Goal: Check status: Check status

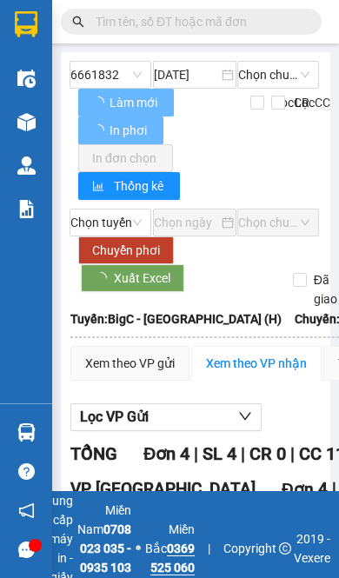
type input "[DATE]"
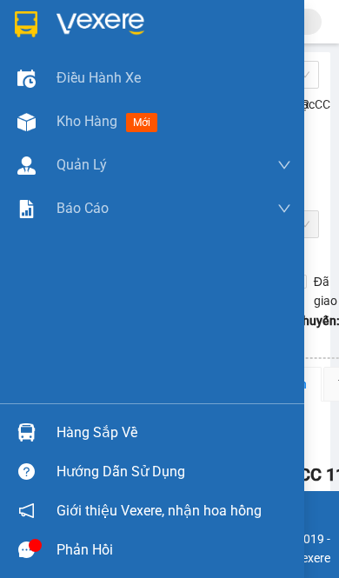
click at [38, 448] on div at bounding box center [26, 432] width 30 height 30
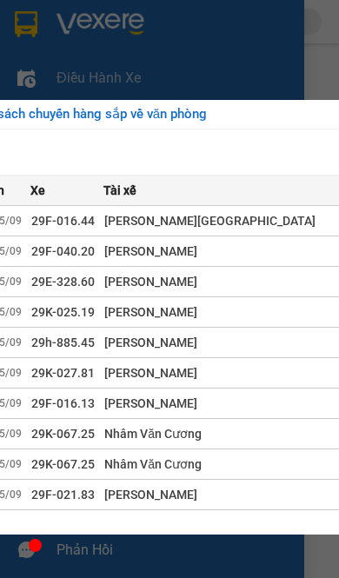
scroll to position [0, 397]
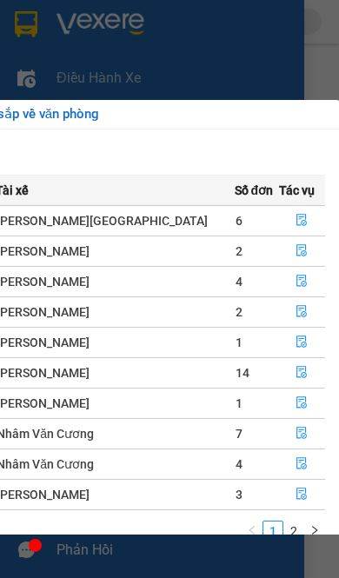
click at [298, 522] on link "2" at bounding box center [293, 531] width 19 height 19
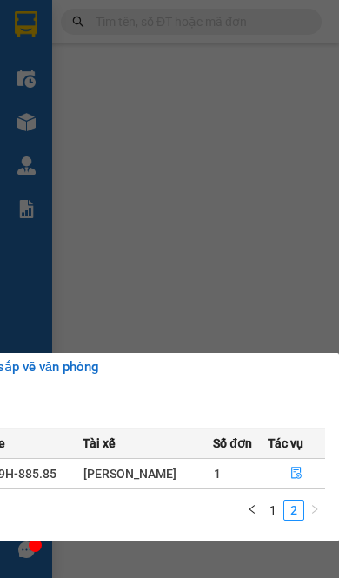
click at [276, 501] on link "1" at bounding box center [272, 510] width 19 height 19
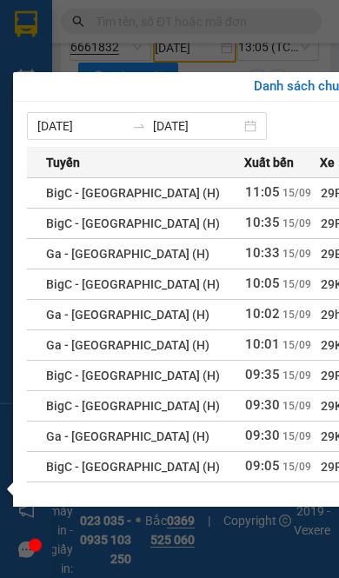
scroll to position [0, 0]
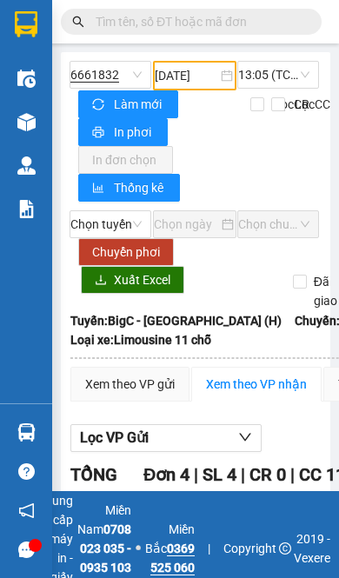
click at [231, 17] on input "text" at bounding box center [198, 21] width 205 height 19
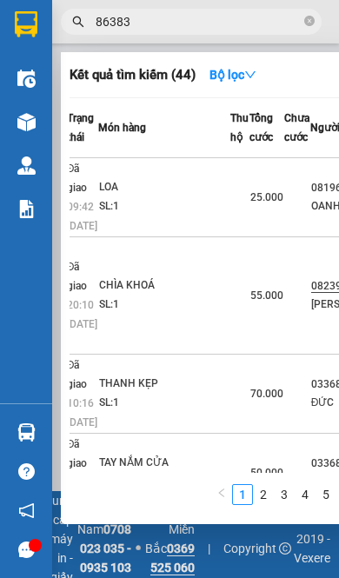
scroll to position [0, 105]
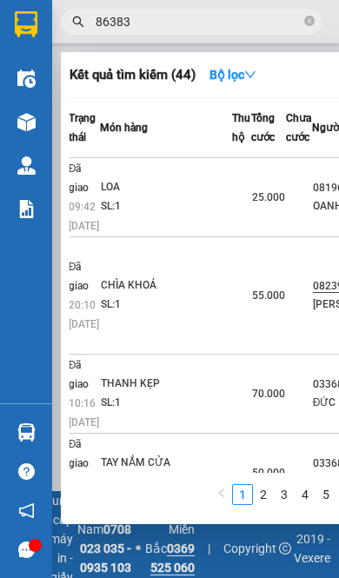
type input "86383"
click at [232, 237] on td at bounding box center [241, 295] width 19 height 117
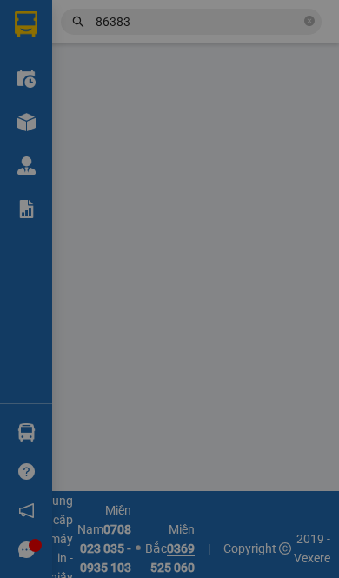
type input "0823983296"
type input "TRỊNH QUANG CHÍNH"
type input "0819686383"
type input "OANH"
checkbox input "true"
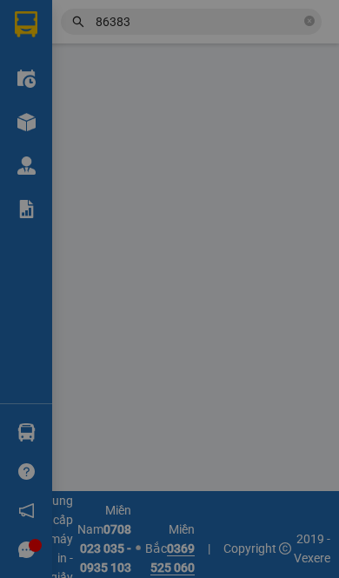
type input "347 Điện Biên, Lộc Hoà, Nam Định"
type input "30.000"
type input "1234"
type input "55.000"
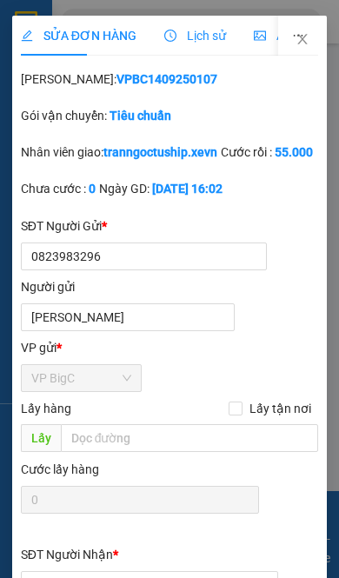
click at [164, 30] on span "Lịch sử" at bounding box center [195, 36] width 62 height 14
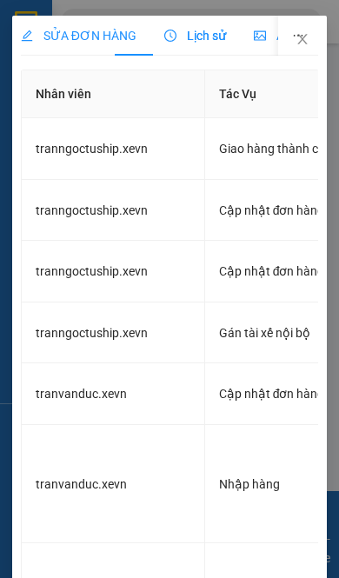
click at [310, 26] on span "Close" at bounding box center [302, 40] width 49 height 49
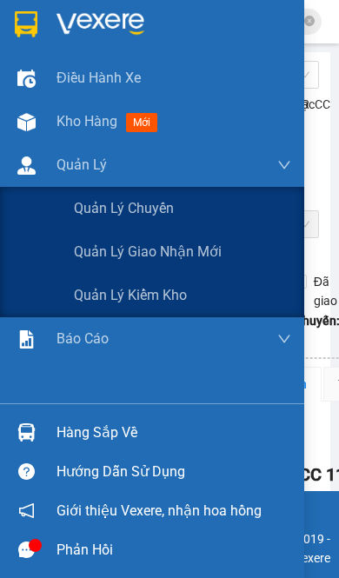
click at [221, 258] on div "Quản lý giao nhận mới" at bounding box center [182, 251] width 217 height 43
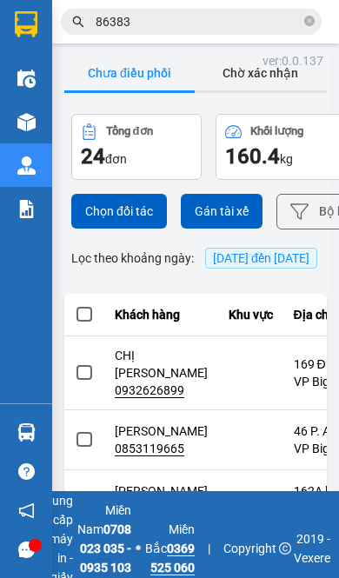
click at [325, 143] on div "160.4 kg" at bounding box center [280, 157] width 111 height 28
click at [276, 194] on button "Bộ lọc" at bounding box center [321, 212] width 91 height 36
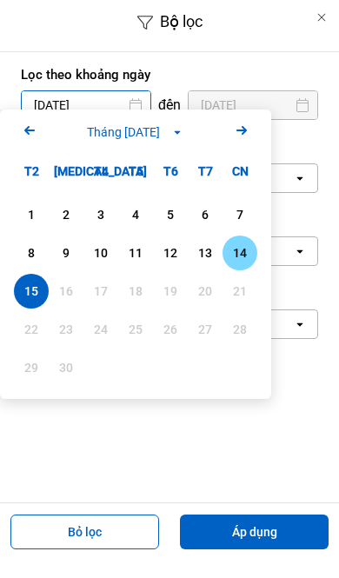
click at [249, 247] on div "14" at bounding box center [240, 253] width 24 height 21
type input "14/09/2025"
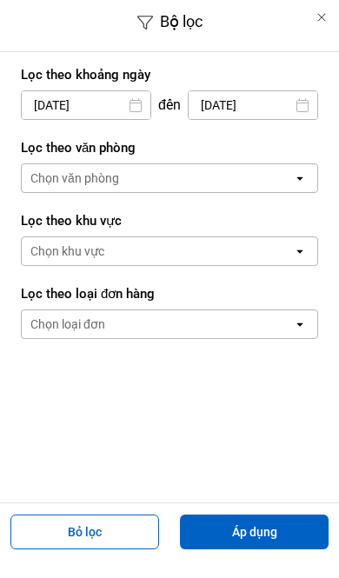
click at [244, 164] on div "Chọn văn phòng" at bounding box center [157, 178] width 271 height 28
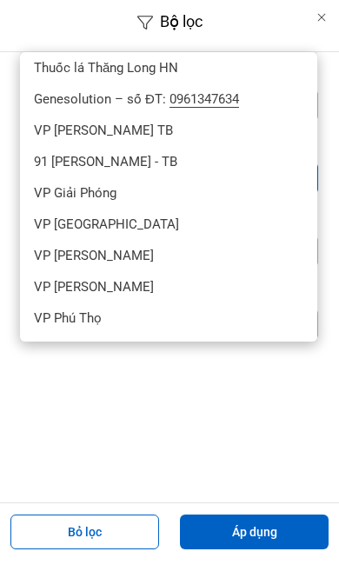
scroll to position [205, 0]
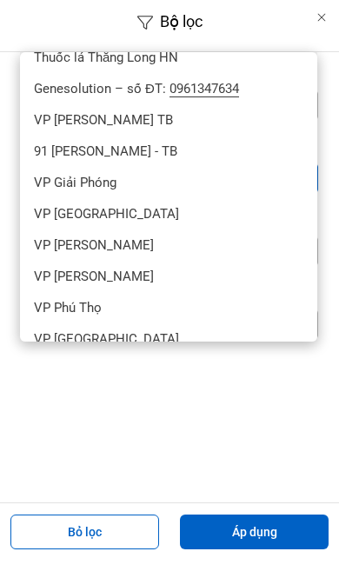
click at [123, 323] on div "VP [GEOGRAPHIC_DATA]" at bounding box center [168, 338] width 297 height 31
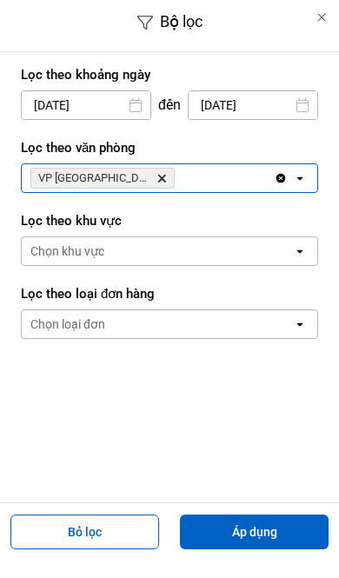
click at [256, 522] on button "Áp dụng" at bounding box center [254, 532] width 149 height 35
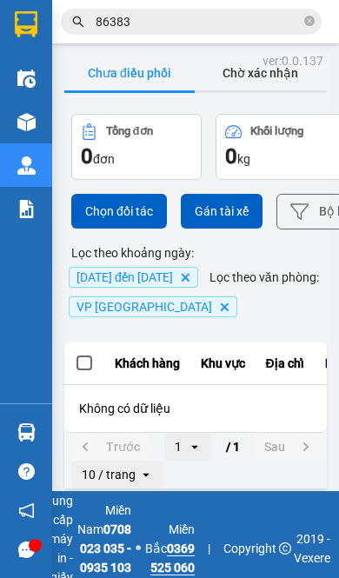
click at [190, 272] on icon "Delete" at bounding box center [185, 277] width 10 height 10
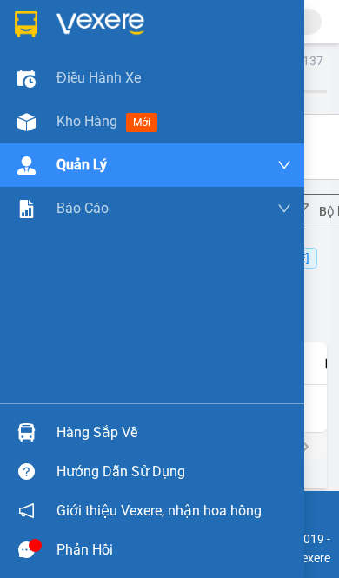
click at [33, 442] on img at bounding box center [26, 432] width 18 height 18
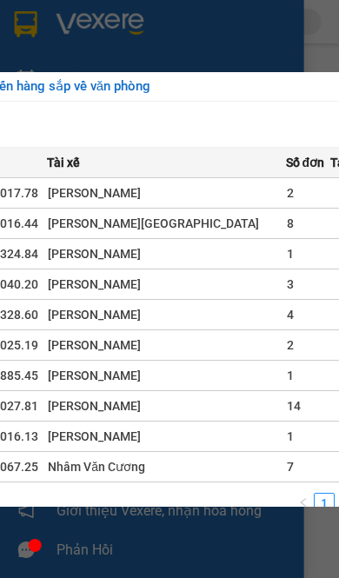
scroll to position [91, 397]
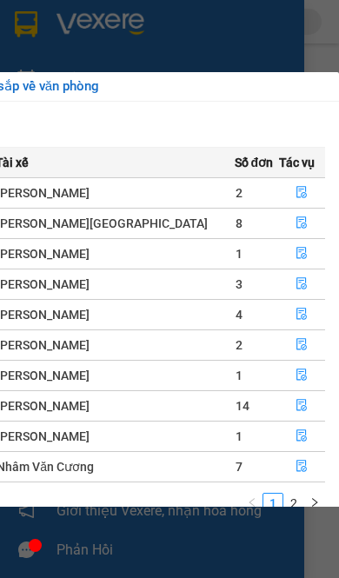
click at [280, 453] on button "button" at bounding box center [302, 467] width 45 height 28
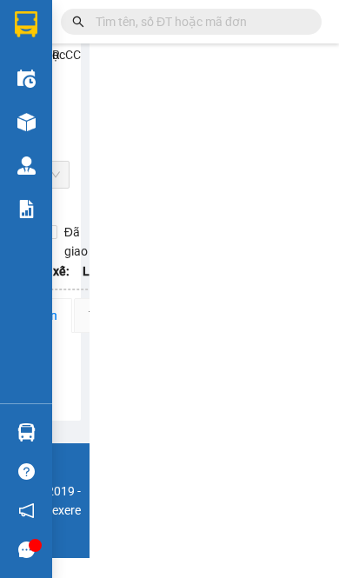
scroll to position [91, 0]
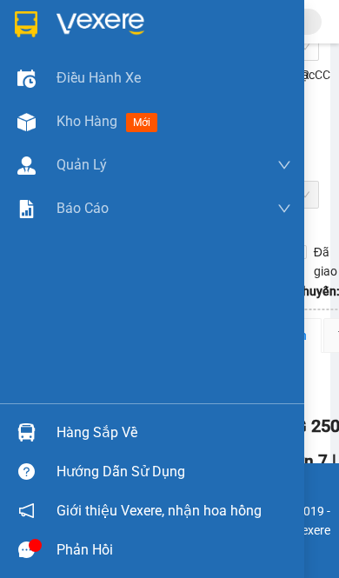
click at [46, 452] on div "Hàng sắp về" at bounding box center [152, 432] width 304 height 39
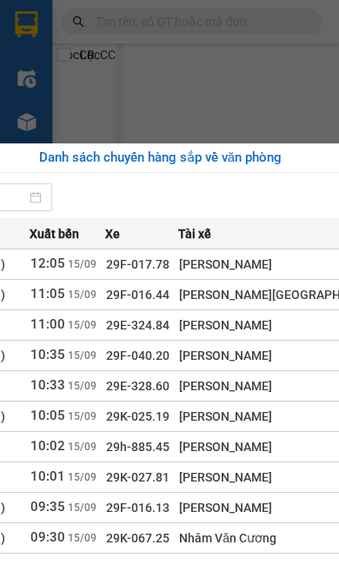
scroll to position [91, 397]
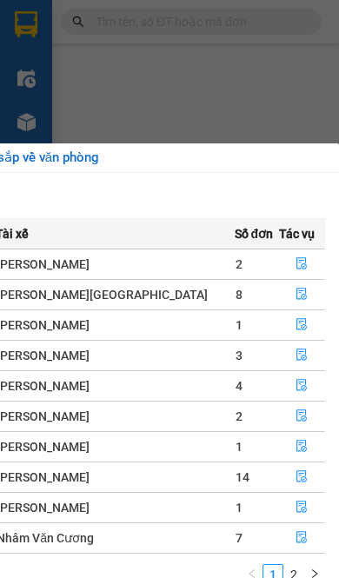
click at [290, 565] on link "2" at bounding box center [293, 574] width 19 height 19
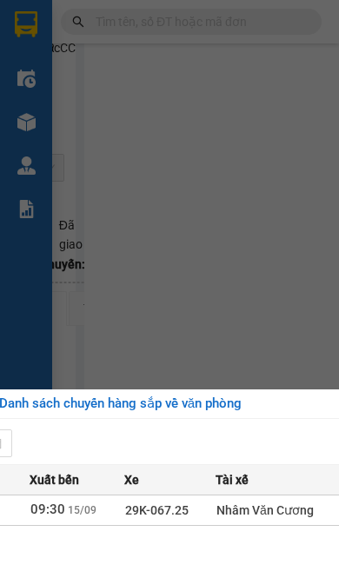
scroll to position [91, 254]
